Goal: Information Seeking & Learning: Learn about a topic

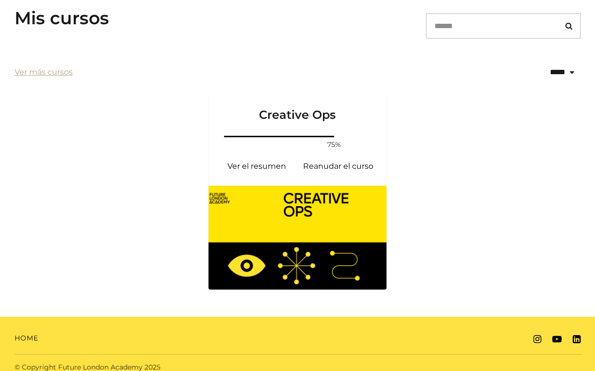
scroll to position [189, 0]
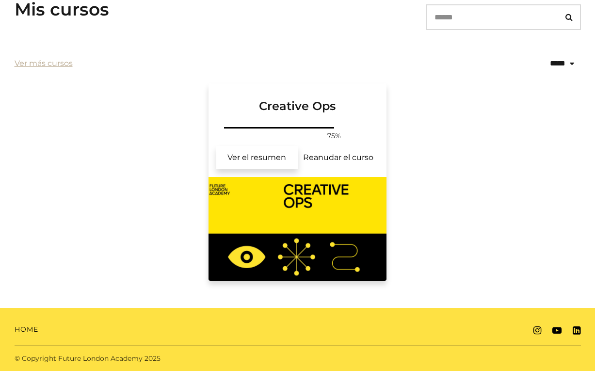
click at [259, 156] on link "Ver el resumen" at bounding box center [257, 157] width 82 height 23
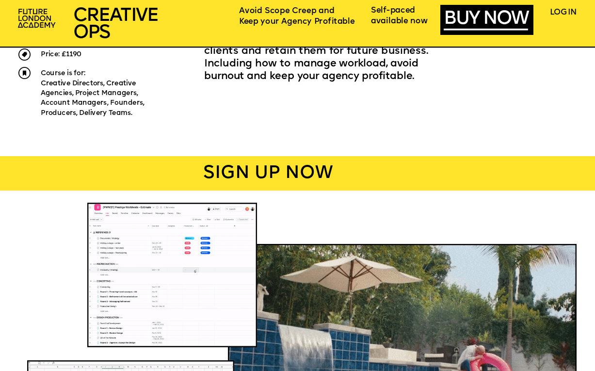
scroll to position [457, 0]
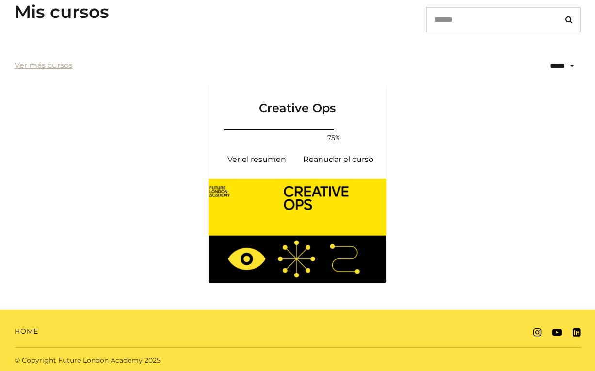
scroll to position [188, 0]
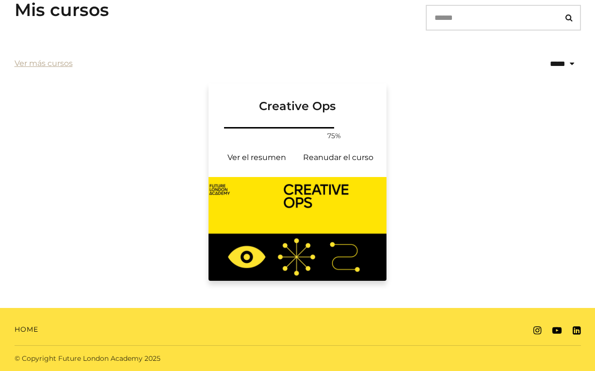
click at [366, 119] on link "Creative Ops" at bounding box center [298, 104] width 179 height 42
